Goal: Information Seeking & Learning: Learn about a topic

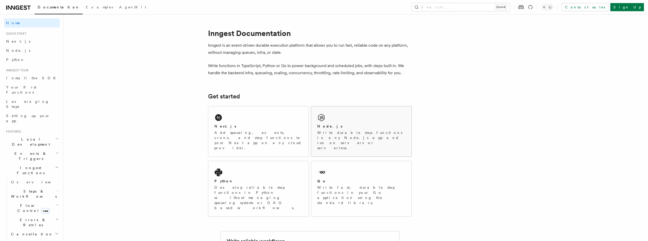
click at [340, 115] on div "Node.js Write durable step functions in any Node.js app and run on servers or s…" at bounding box center [361, 131] width 100 height 50
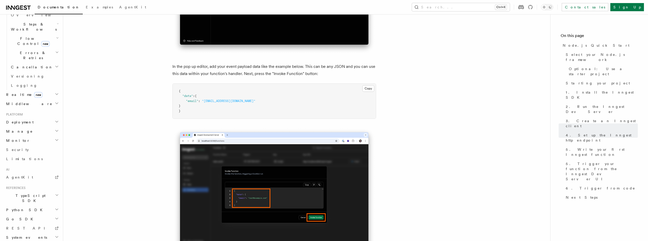
scroll to position [1508, 0]
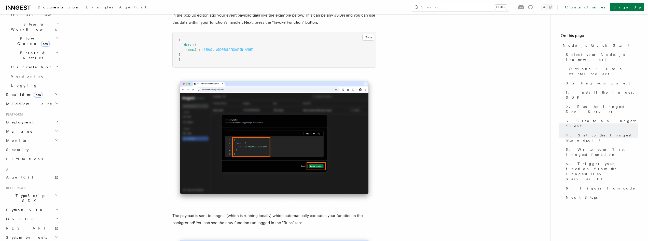
click at [280, 145] on img at bounding box center [274, 140] width 204 height 128
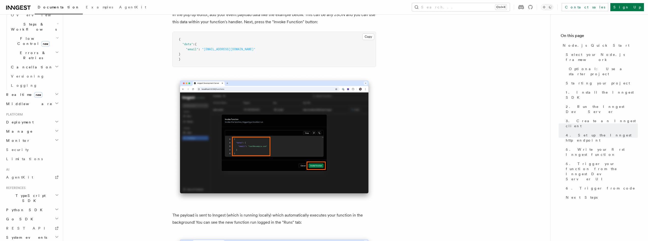
click at [315, 156] on img at bounding box center [274, 139] width 204 height 128
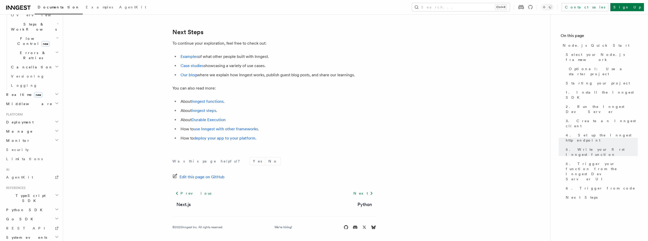
scroll to position [3176, 0]
click at [189, 59] on link "Examples" at bounding box center [190, 56] width 18 height 5
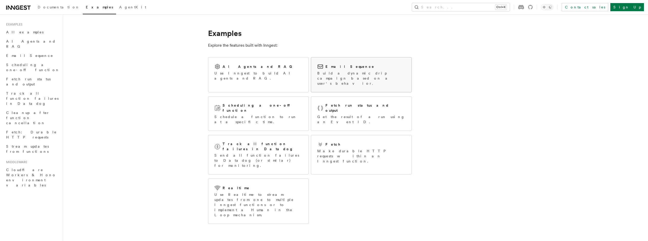
click at [343, 70] on div "Email Sequence Build a dynamic drip campaign based on a user's behavior." at bounding box center [361, 74] width 88 height 22
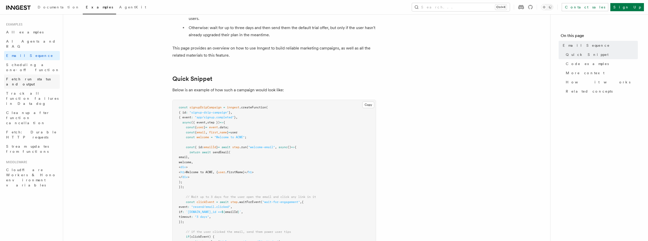
scroll to position [76, 0]
drag, startPoint x: 47, startPoint y: 60, endPoint x: 236, endPoint y: 72, distance: 188.6
click at [47, 63] on span "Scheduling a one-off function" at bounding box center [32, 67] width 53 height 9
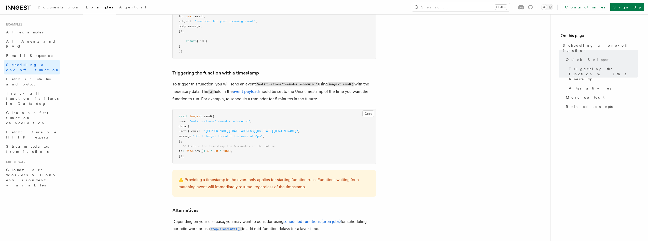
scroll to position [164, 0]
click at [31, 77] on span "Fetch run status and output" at bounding box center [28, 81] width 45 height 9
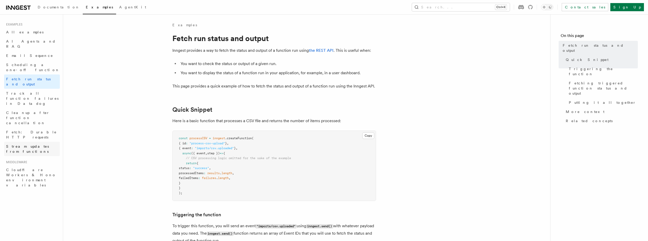
click at [43, 144] on span "Stream updates from functions" at bounding box center [33, 149] width 54 height 10
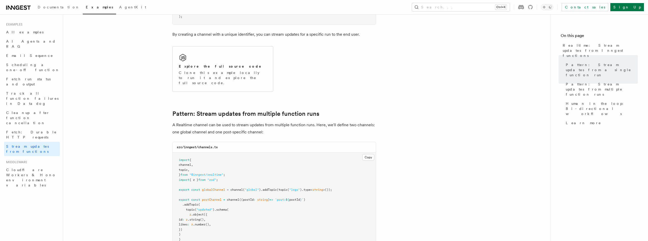
scroll to position [359, 0]
